Goal: Information Seeking & Learning: Learn about a topic

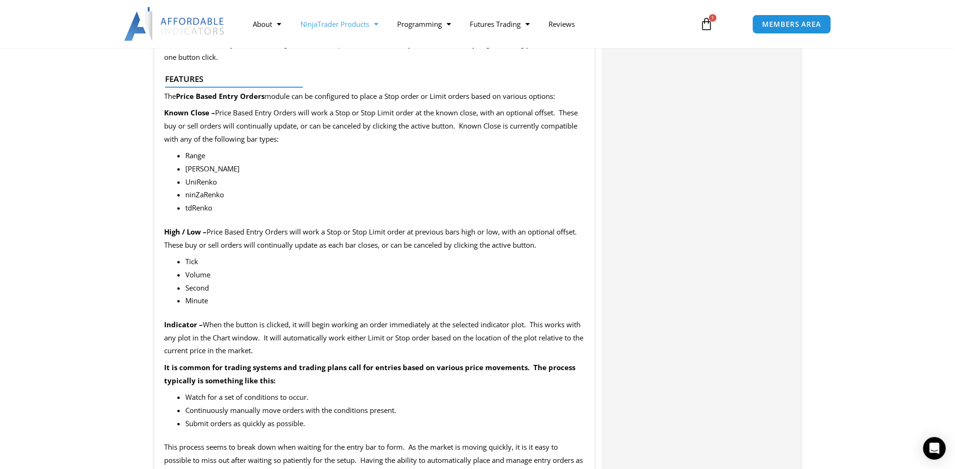
click at [331, 25] on link "NinjaTrader Products" at bounding box center [338, 24] width 97 height 22
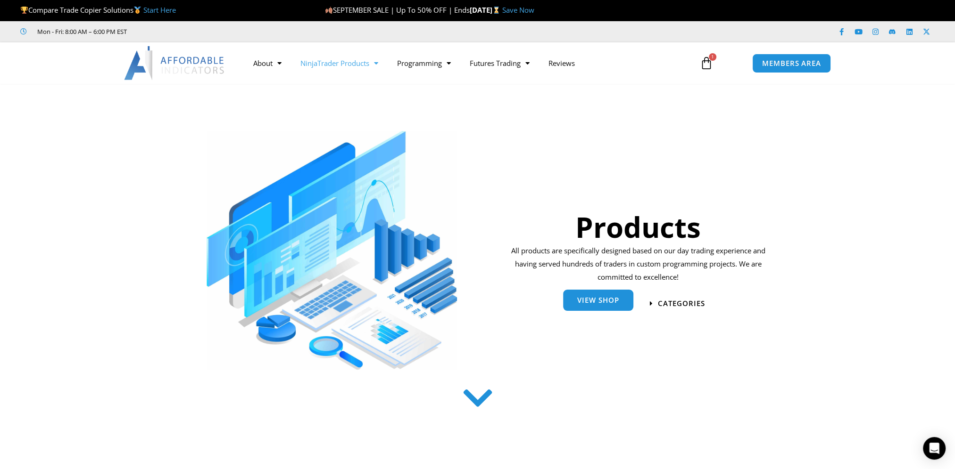
click at [600, 305] on link "View Shop" at bounding box center [598, 300] width 70 height 21
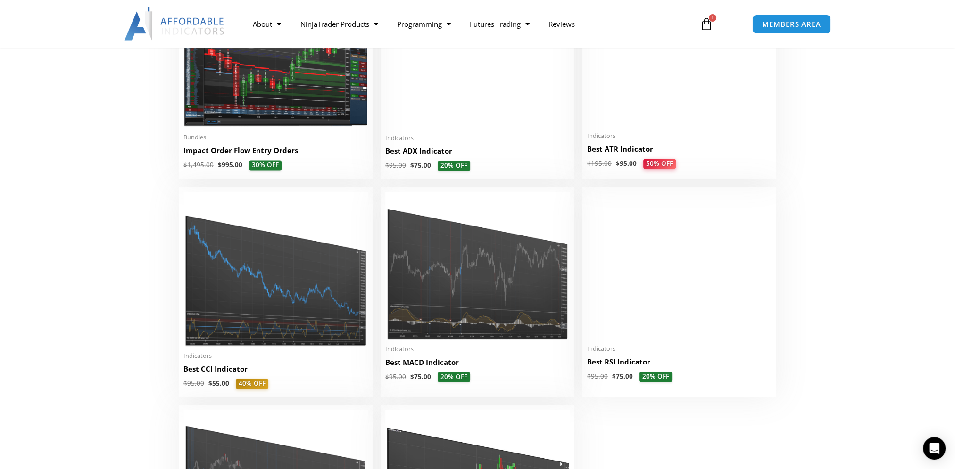
scroll to position [1603, 0]
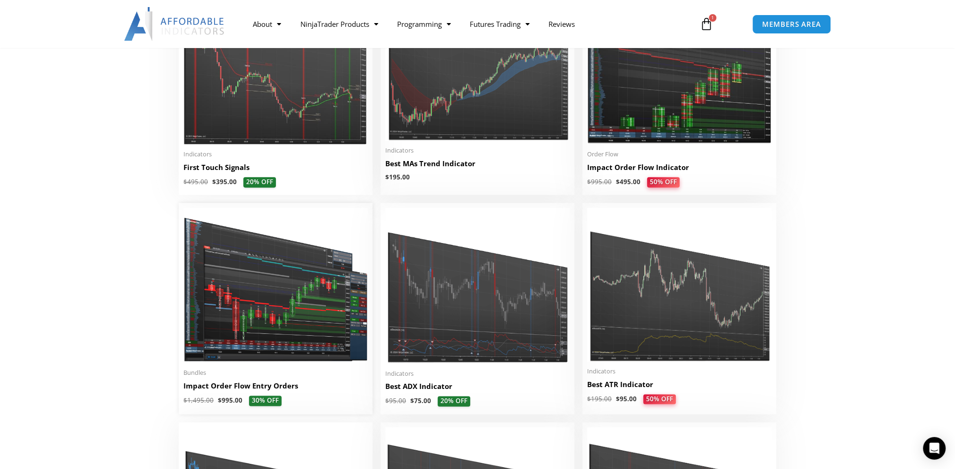
click at [281, 358] on img at bounding box center [275, 286] width 184 height 156
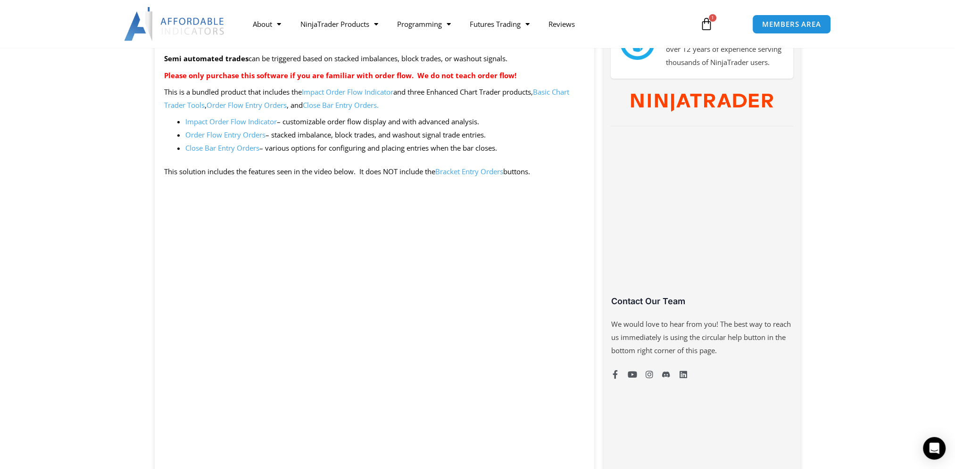
scroll to position [518, 0]
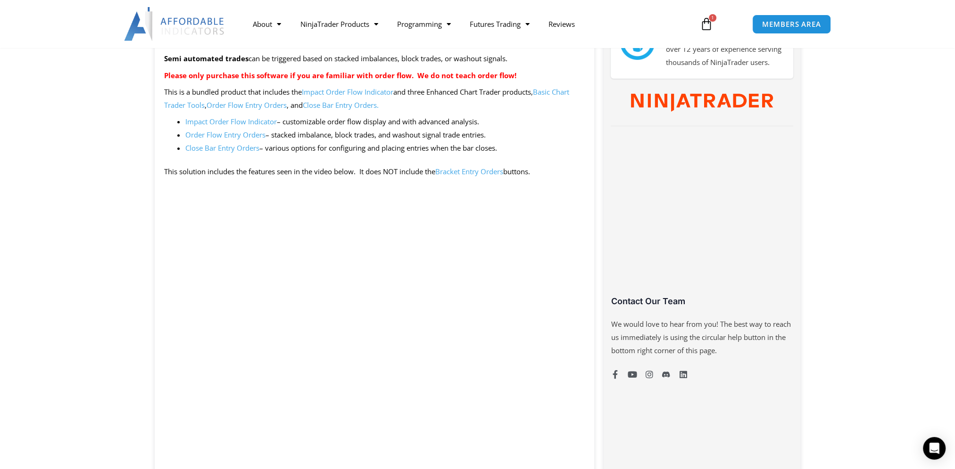
drag, startPoint x: 485, startPoint y: 121, endPoint x: 283, endPoint y: 128, distance: 201.4
click at [283, 128] on li "Impact Order Flow Indicator – customizable order flow display and with advanced…" at bounding box center [385, 121] width 400 height 13
drag, startPoint x: 283, startPoint y: 128, endPoint x: 247, endPoint y: 123, distance: 36.6
click at [247, 123] on link "Impact Order Flow Indicator" at bounding box center [230, 121] width 91 height 9
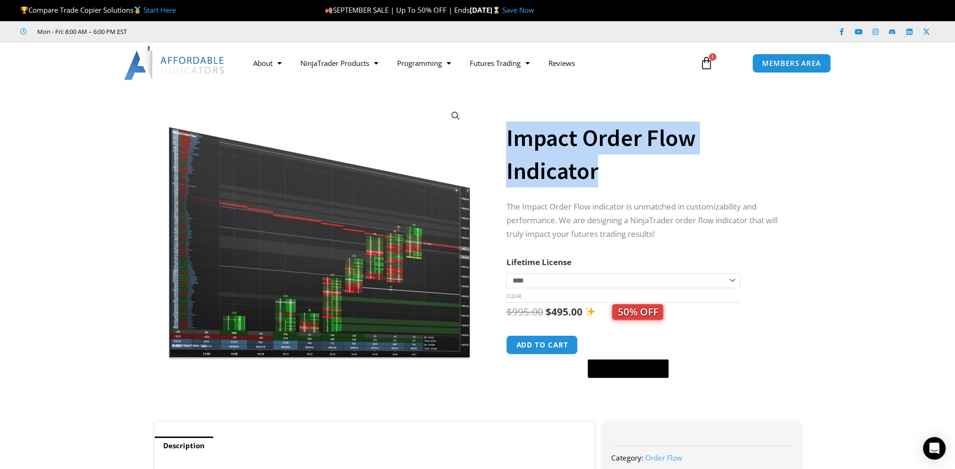
drag, startPoint x: 600, startPoint y: 173, endPoint x: 499, endPoint y: 141, distance: 106.3
click at [499, 141] on div "**********" at bounding box center [477, 257] width 655 height 329
drag, startPoint x: 499, startPoint y: 141, endPoint x: 526, endPoint y: 137, distance: 27.7
copy div "Impact Order Flow Indicator"
